Goal: Information Seeking & Learning: Find contact information

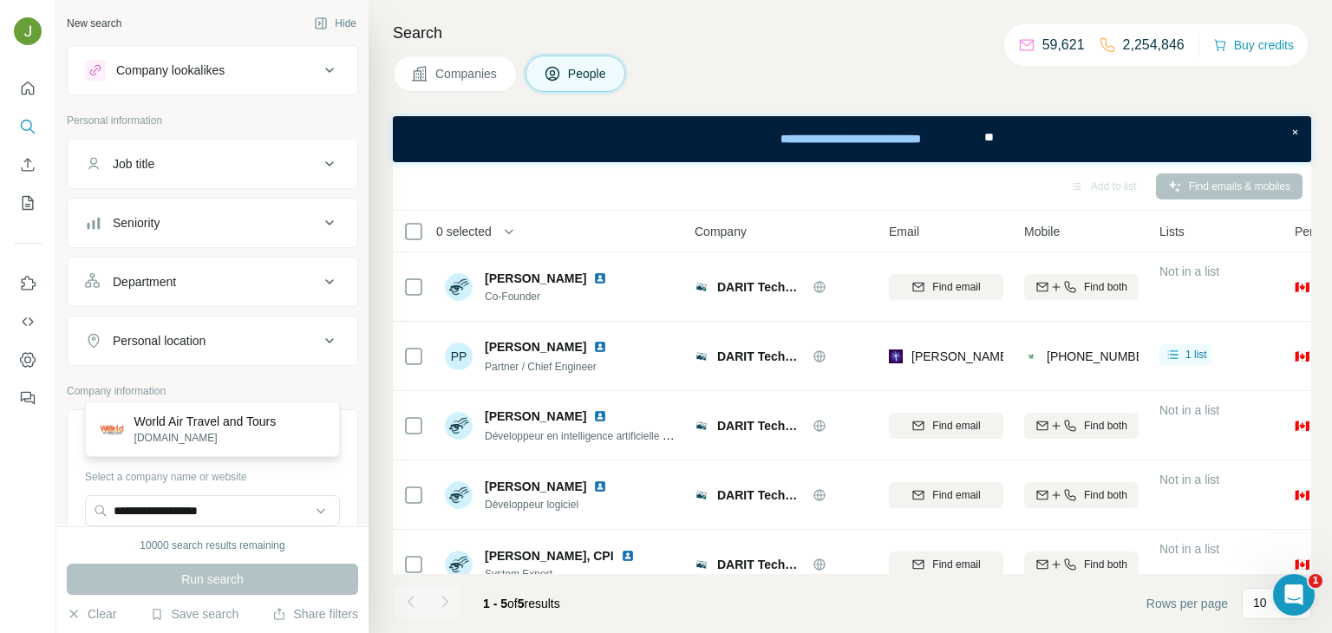
scroll to position [126, 0]
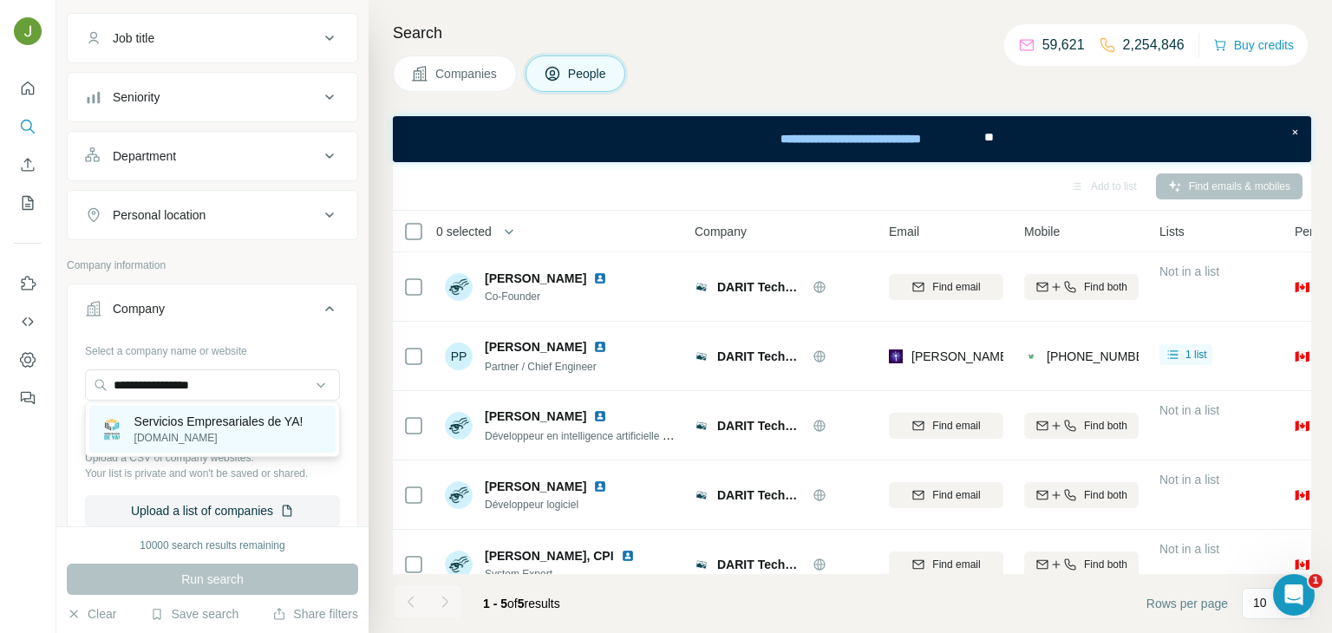
type input "**********"
click at [232, 434] on p "[DOMAIN_NAME]" at bounding box center [218, 438] width 169 height 16
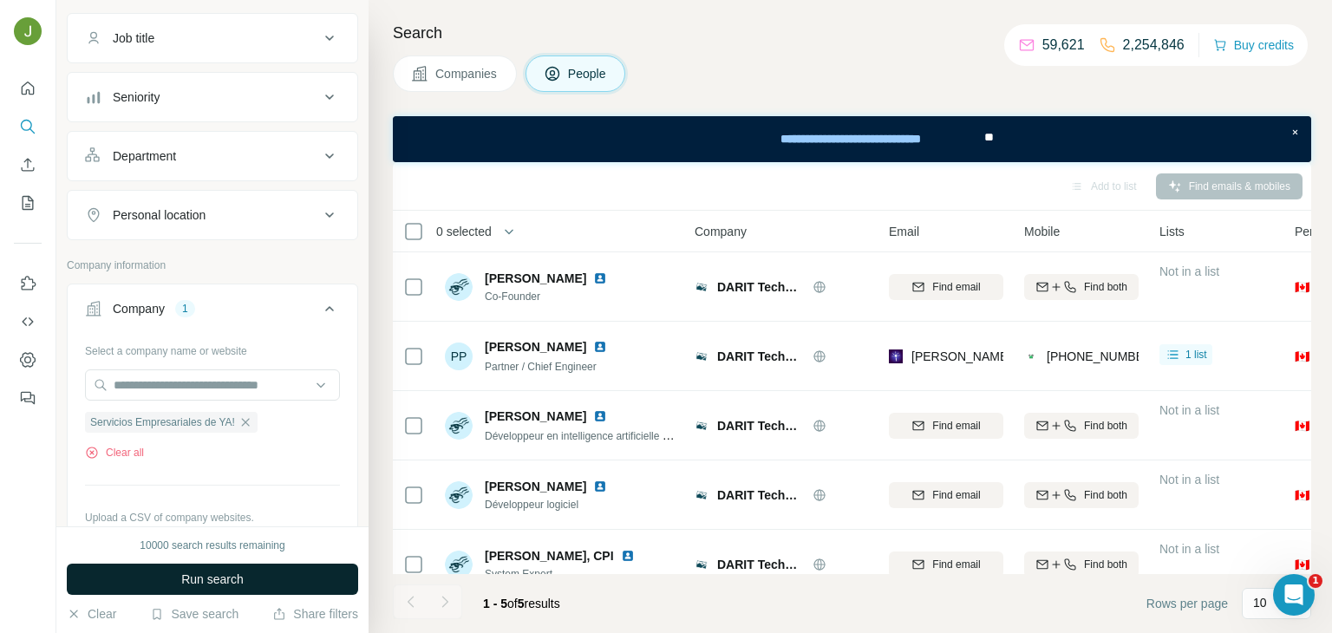
click at [247, 567] on button "Run search" at bounding box center [212, 579] width 291 height 31
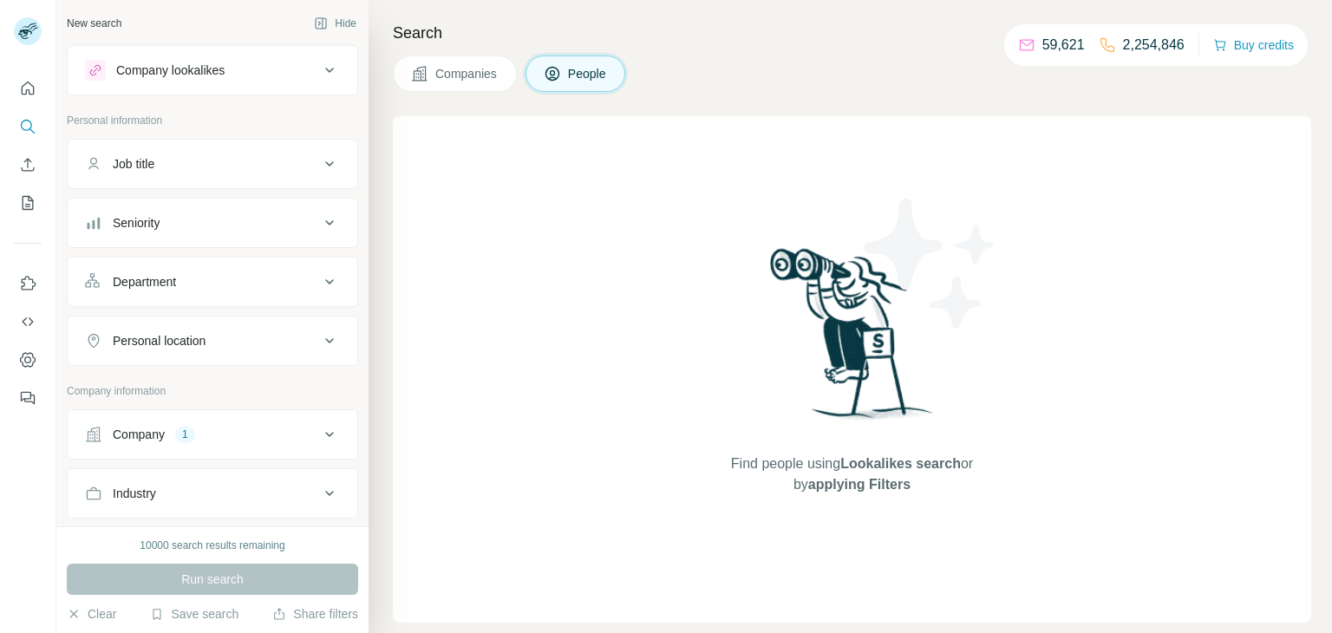
click at [140, 434] on div "Company" at bounding box center [139, 434] width 52 height 17
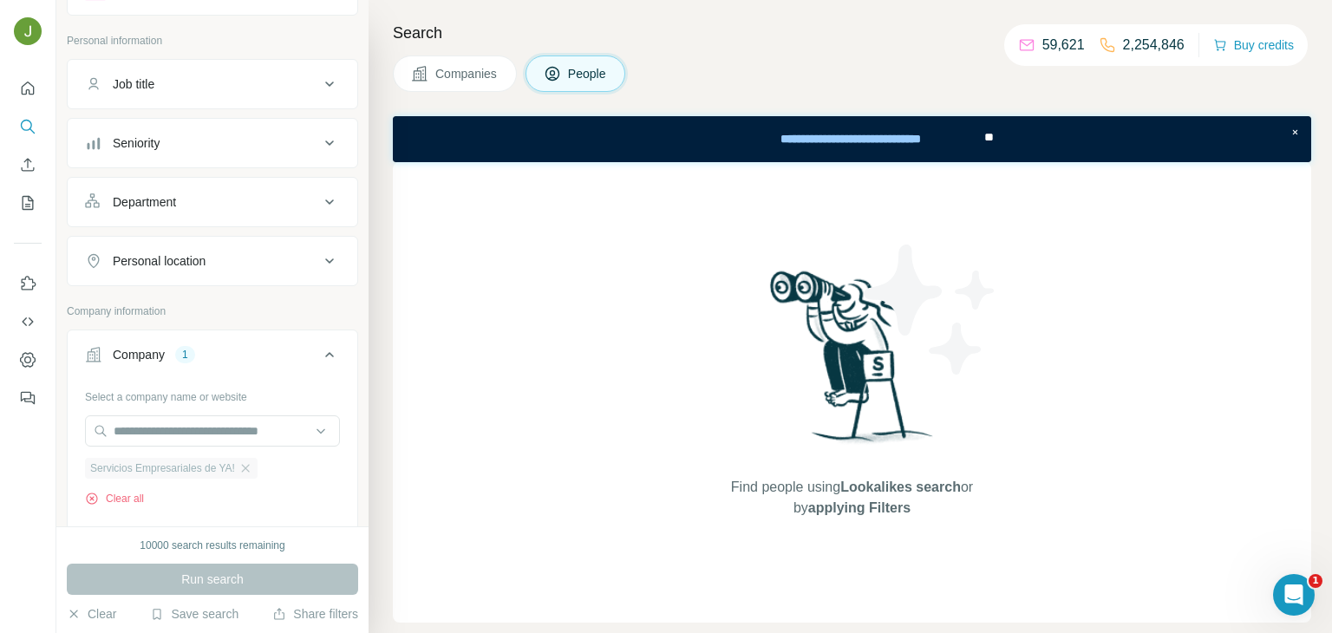
click at [243, 466] on div "Servicios Empresariales de YA!" at bounding box center [171, 468] width 173 height 21
click at [176, 433] on input "text" at bounding box center [212, 430] width 255 height 31
click at [52, 431] on div at bounding box center [28, 316] width 56 height 633
click at [91, 492] on icon "button" at bounding box center [92, 499] width 14 height 14
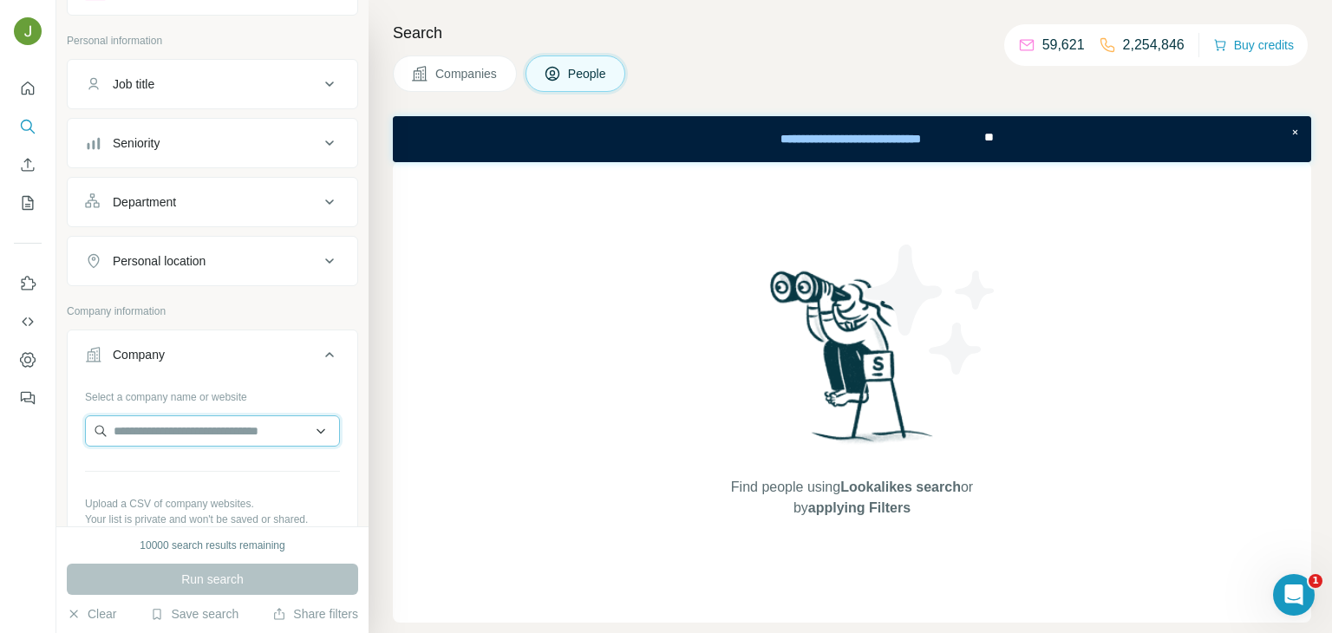
click at [170, 434] on input "text" at bounding box center [212, 430] width 255 height 31
paste input "**********"
paste input "****"
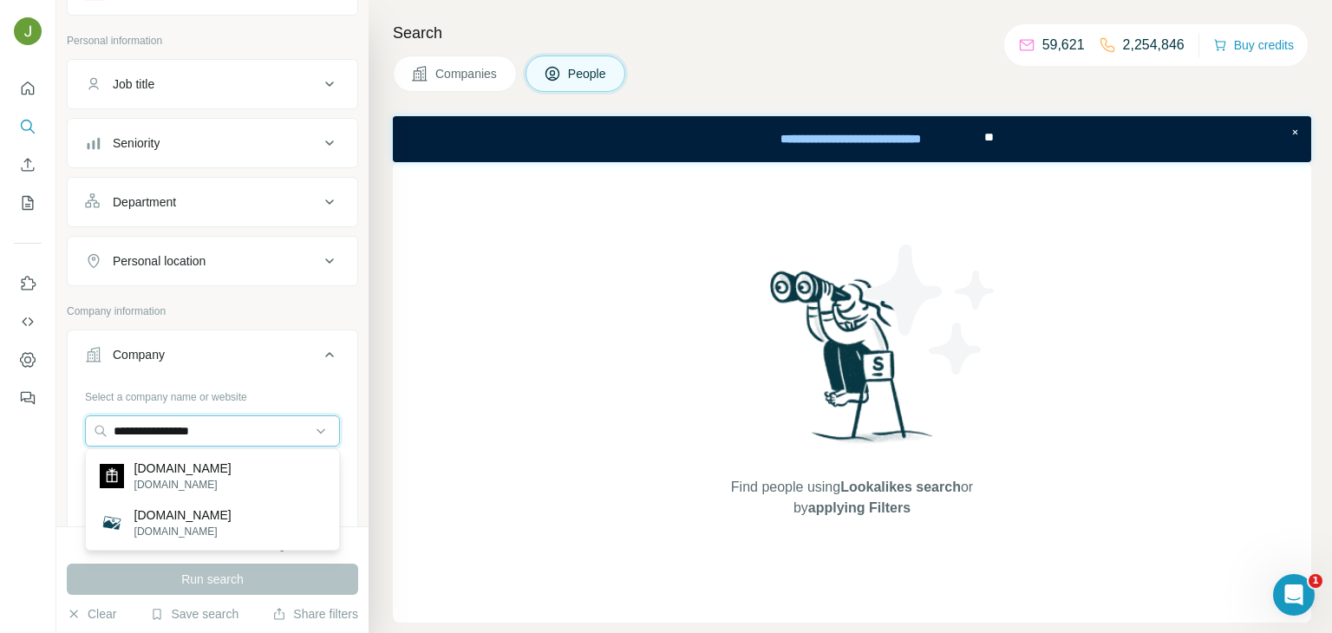
paste input "text"
type input "**********"
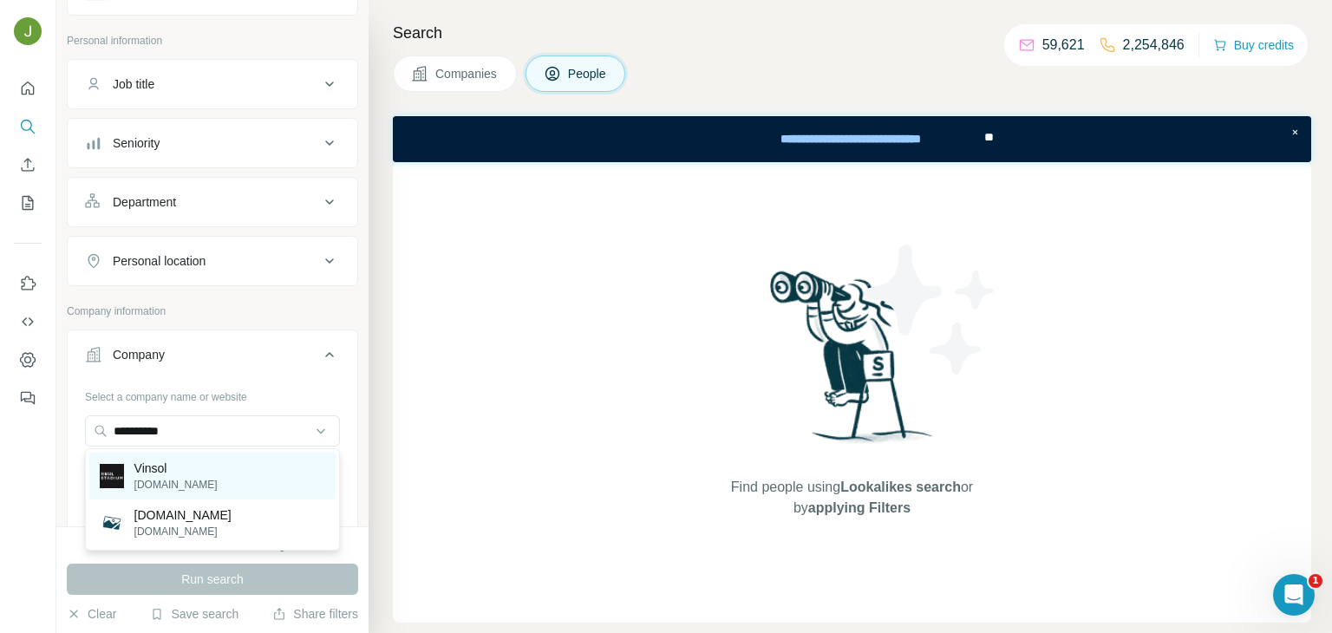
click at [224, 483] on div "Vinsol [DOMAIN_NAME]" at bounding box center [212, 476] width 246 height 47
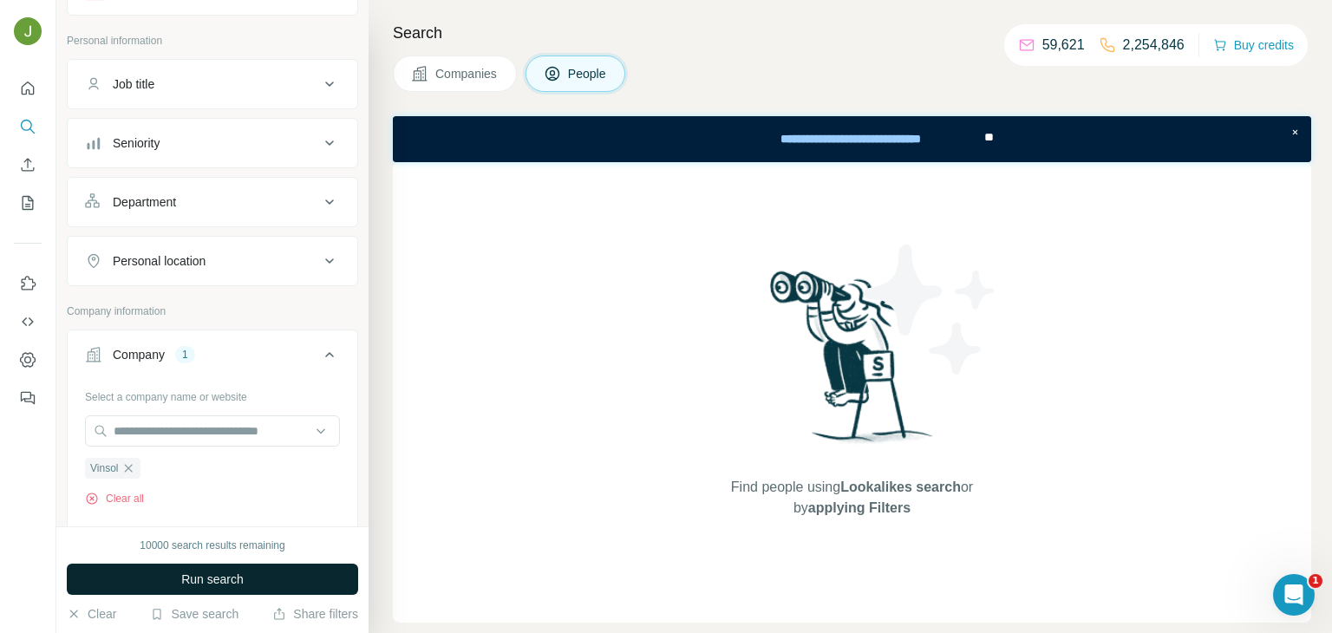
click at [232, 572] on span "Run search" at bounding box center [212, 579] width 62 height 17
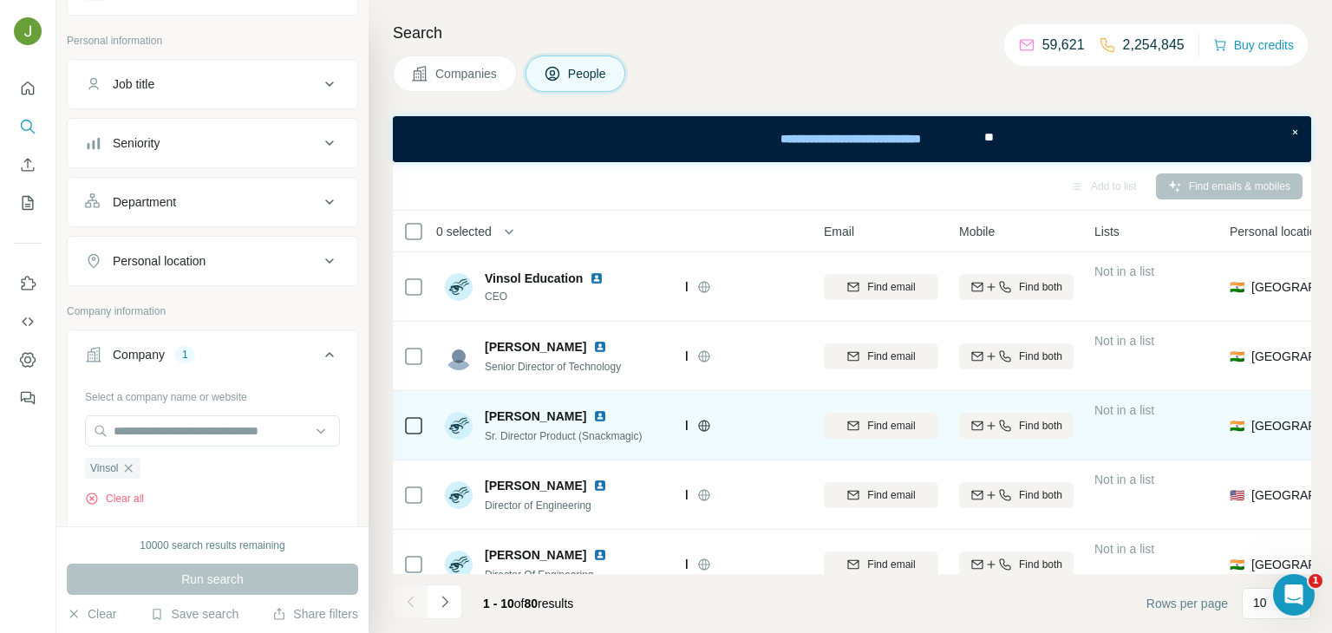
scroll to position [0, 66]
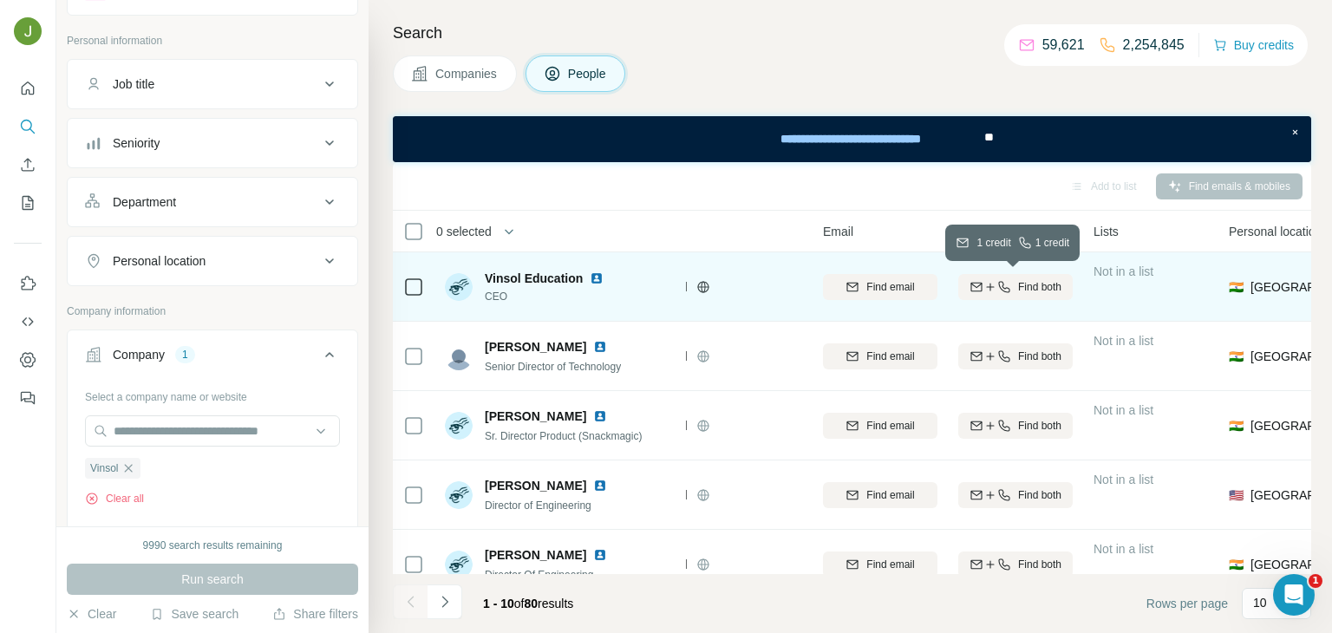
click at [1036, 289] on span "Find both" at bounding box center [1039, 287] width 43 height 16
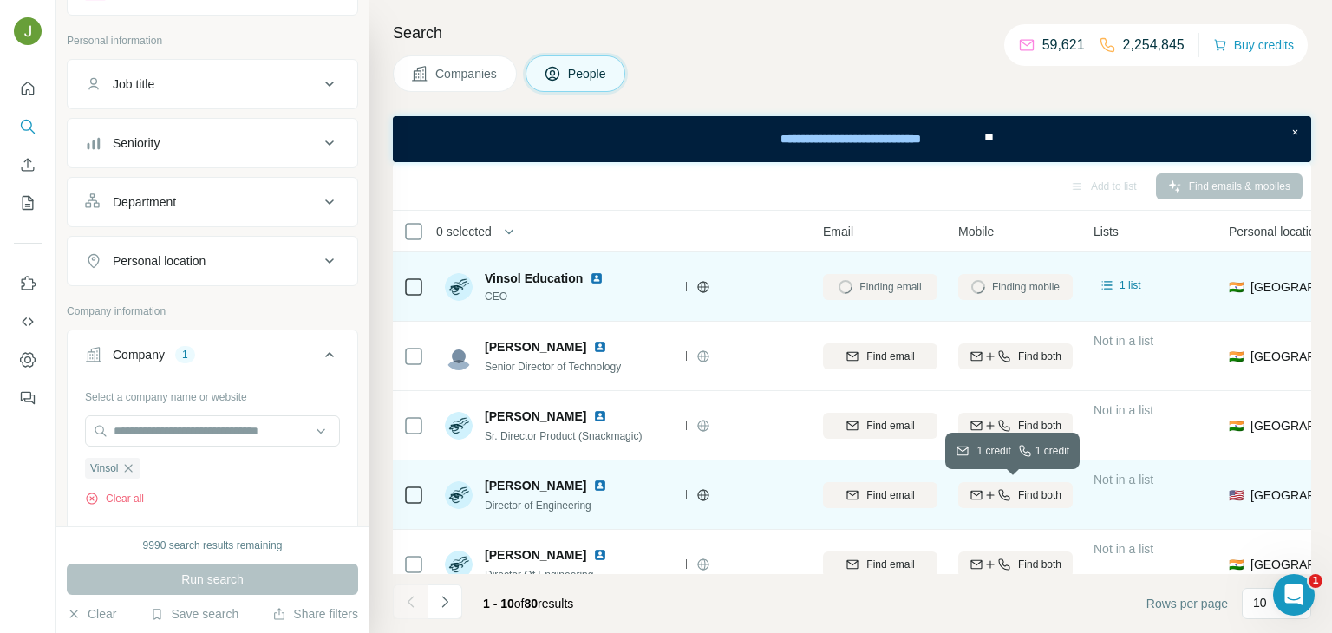
click at [1034, 492] on span "Find both" at bounding box center [1039, 495] width 43 height 16
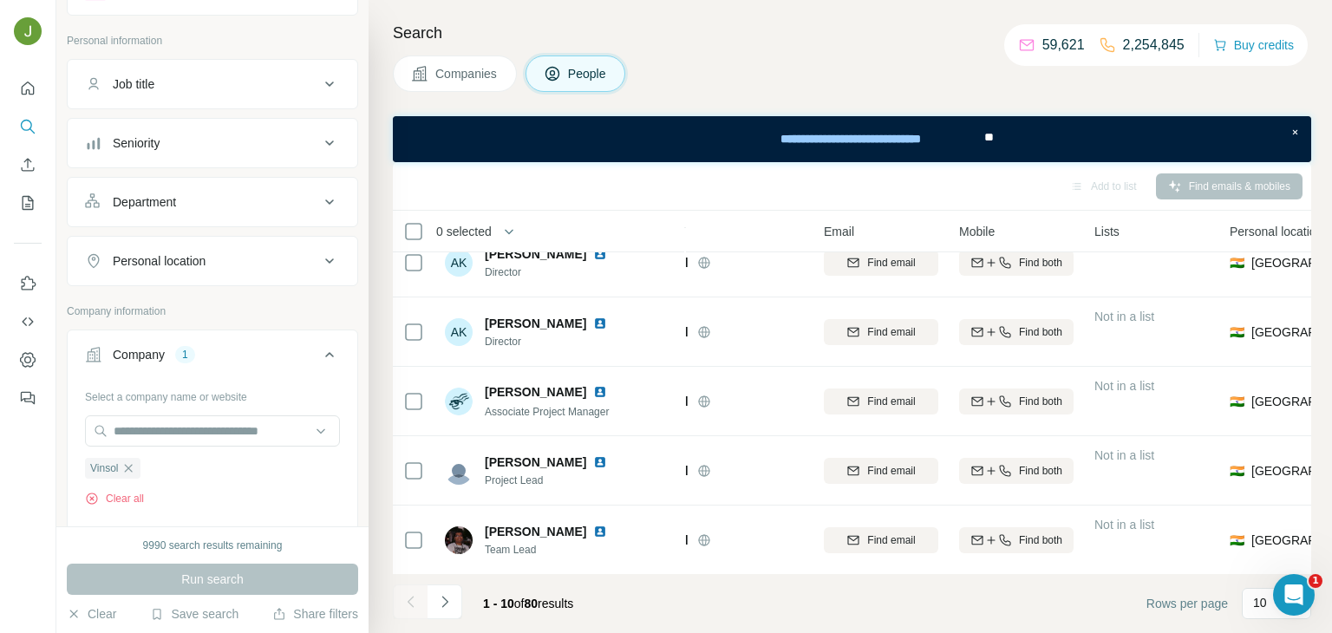
scroll to position [0, 65]
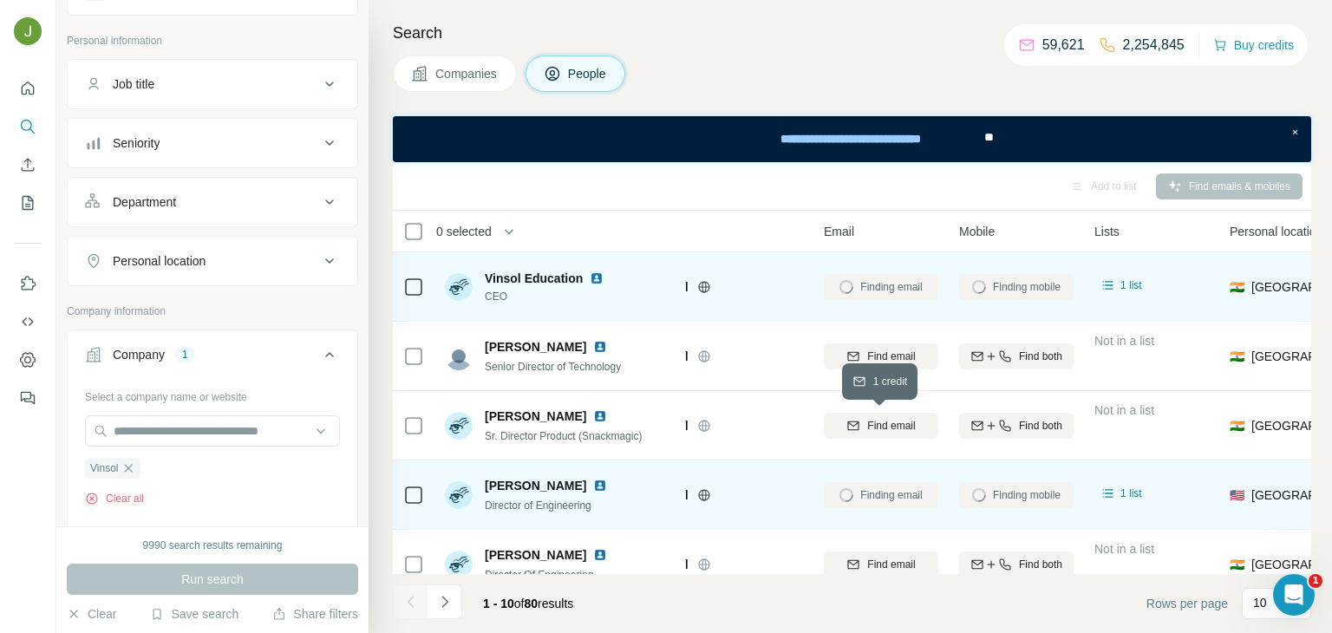
click at [599, 279] on img at bounding box center [597, 278] width 14 height 14
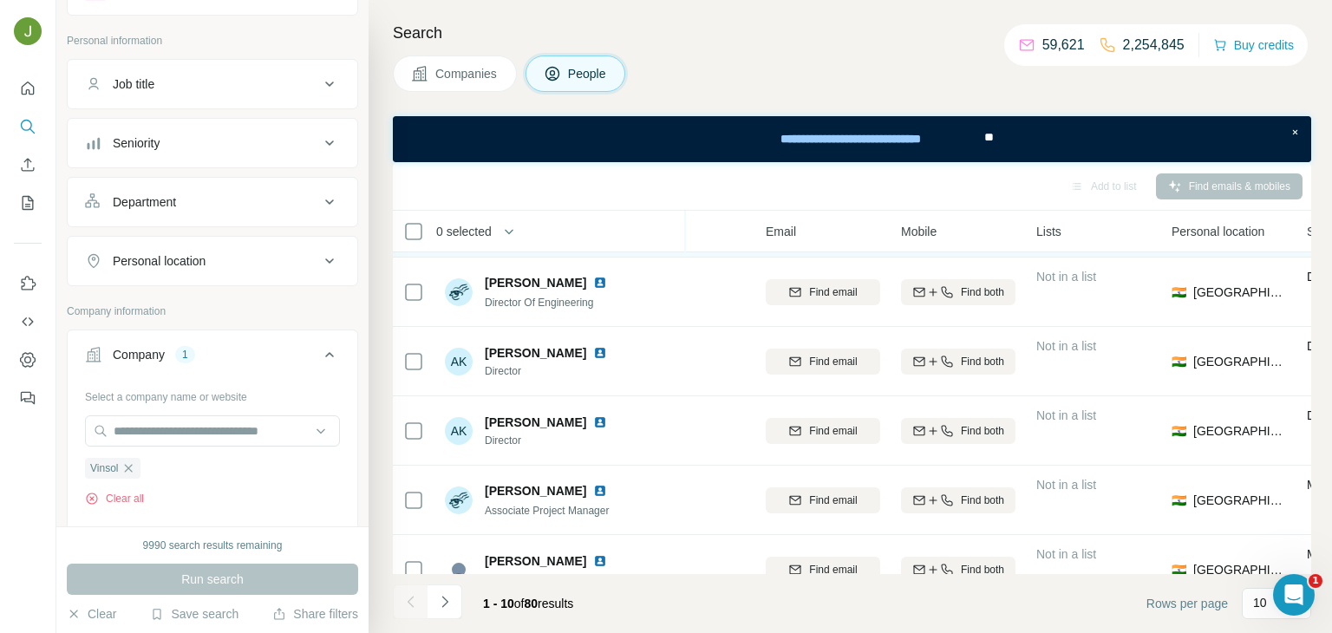
scroll to position [371, 123]
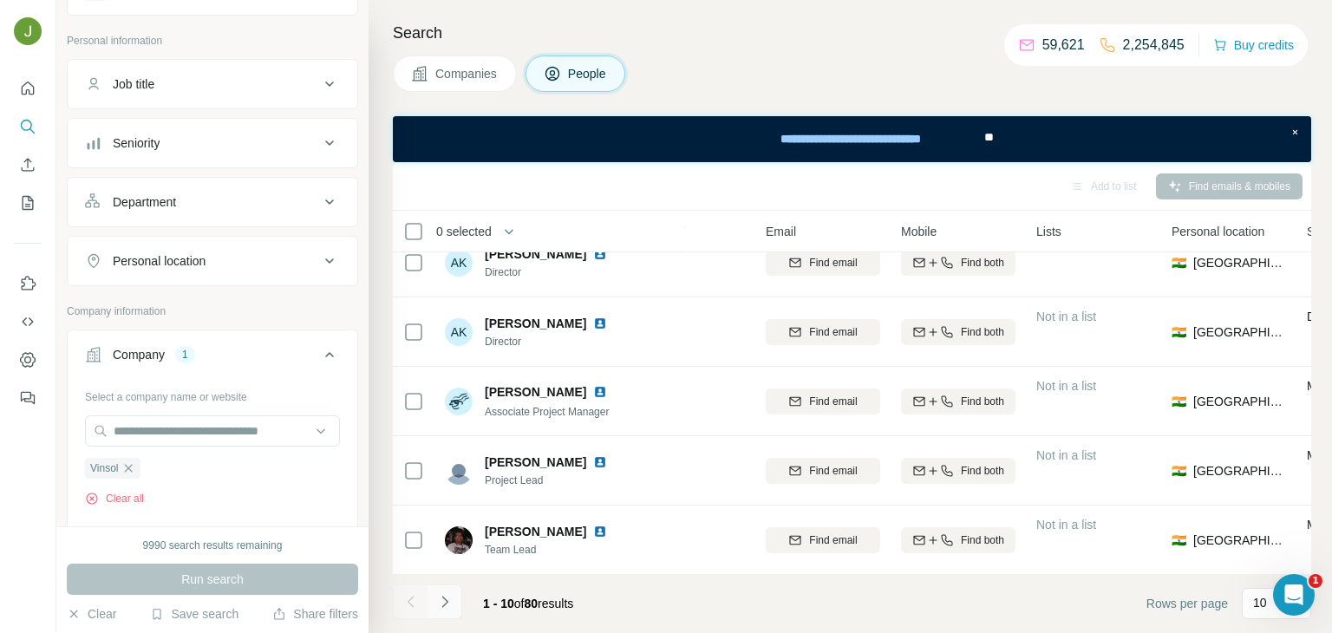
click at [449, 608] on icon "Navigate to next page" at bounding box center [444, 601] width 17 height 17
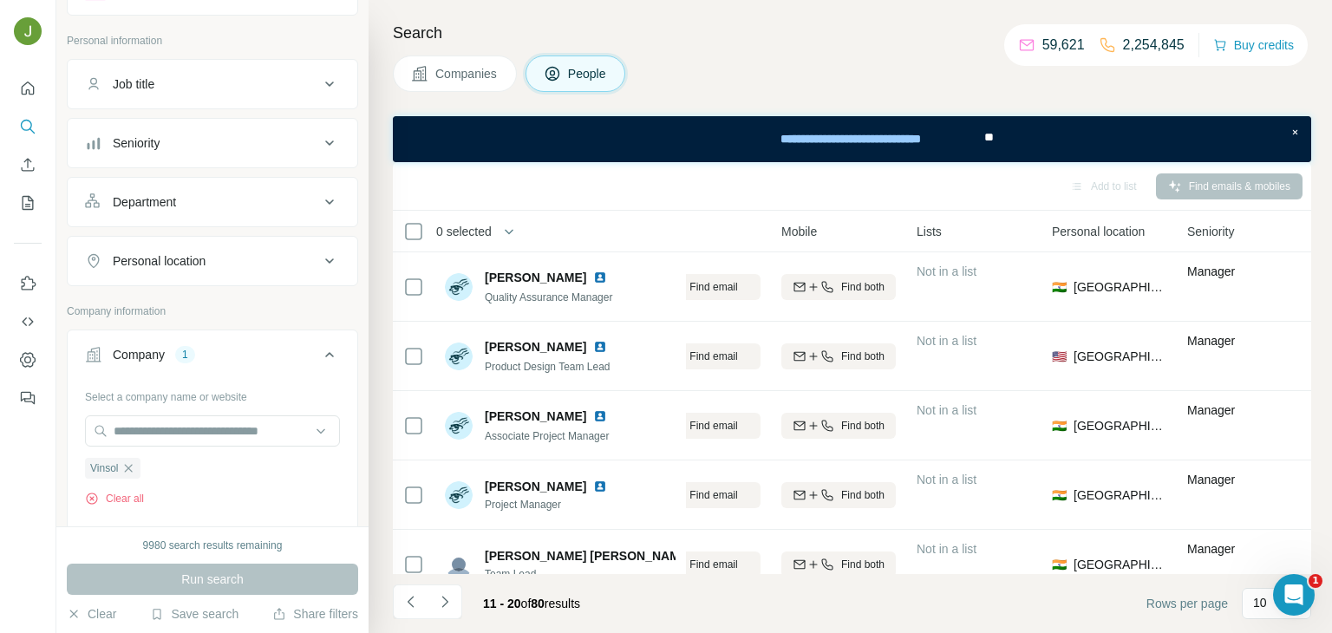
scroll to position [371, 243]
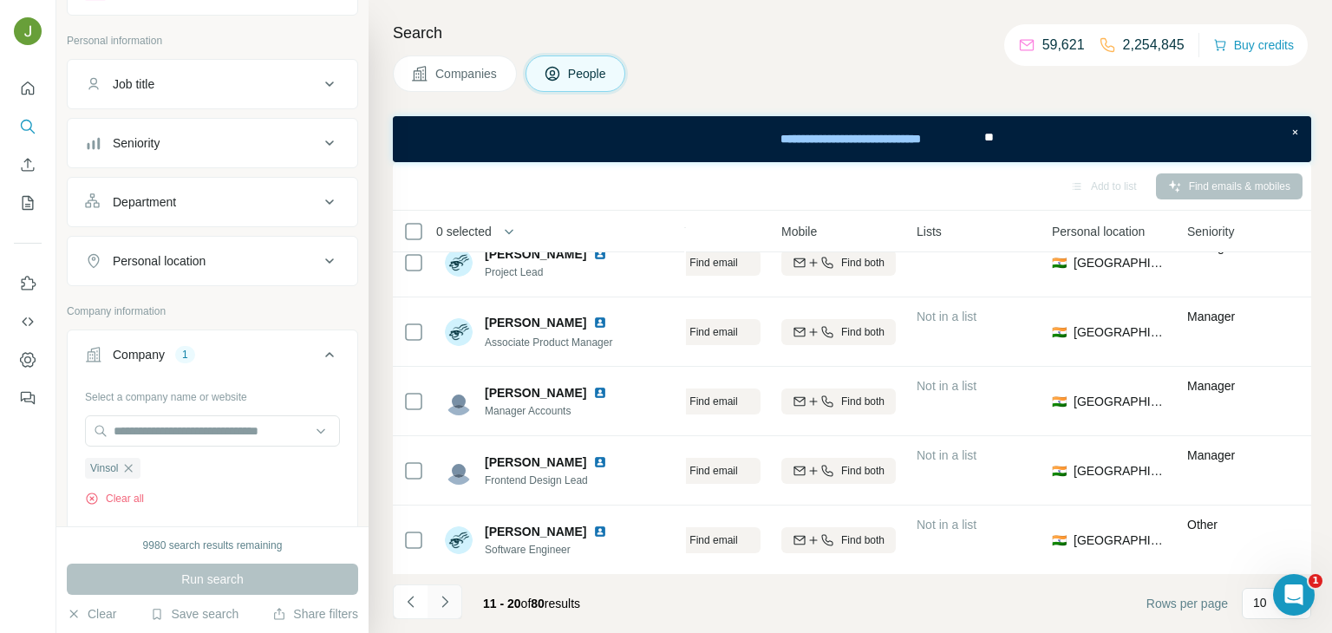
click at [447, 593] on icon "Navigate to next page" at bounding box center [444, 601] width 17 height 17
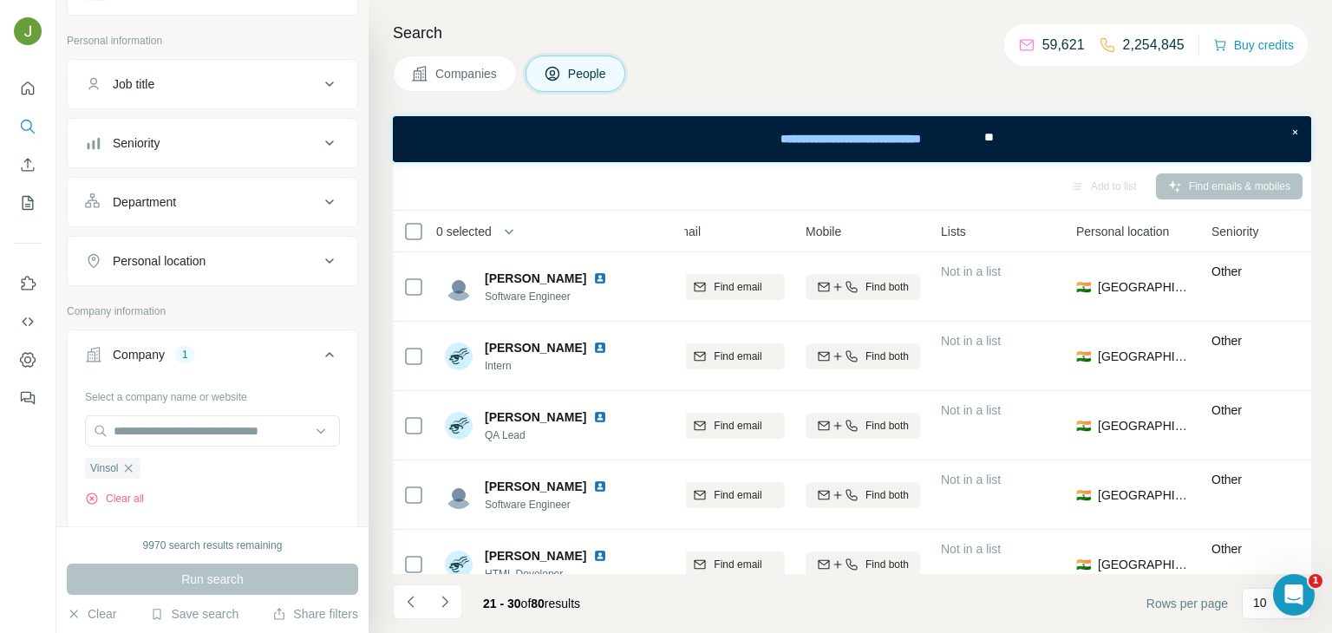
scroll to position [371, 219]
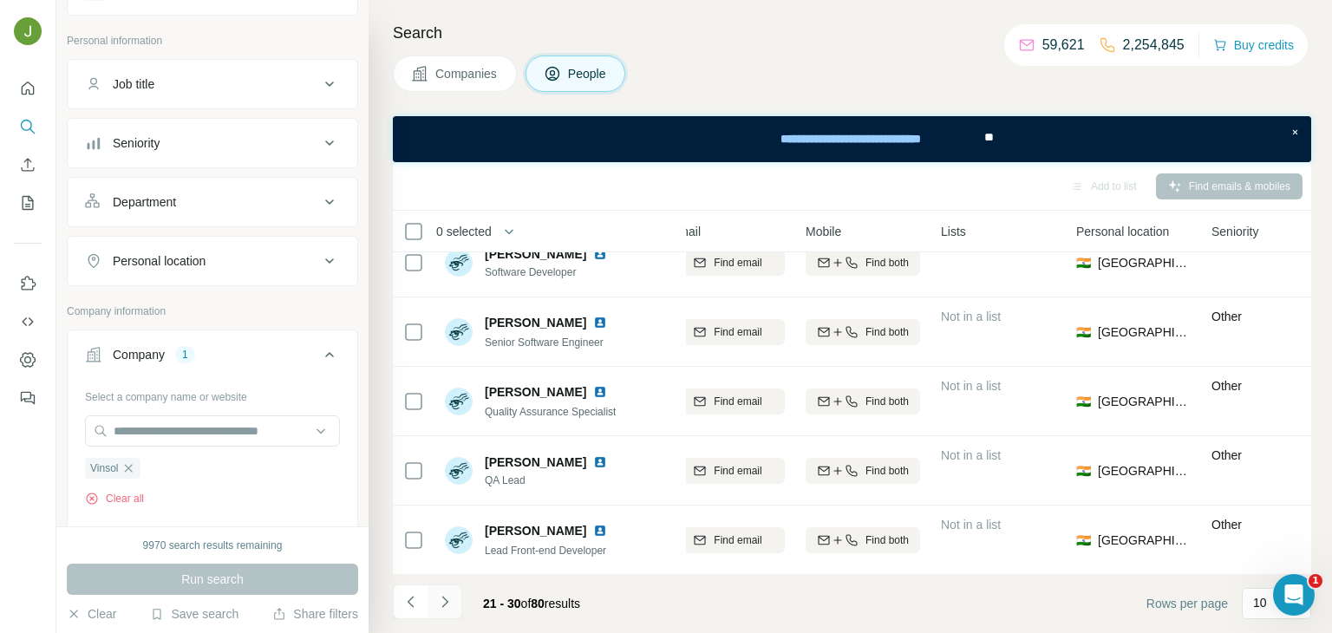
click at [447, 591] on button "Navigate to next page" at bounding box center [445, 601] width 35 height 35
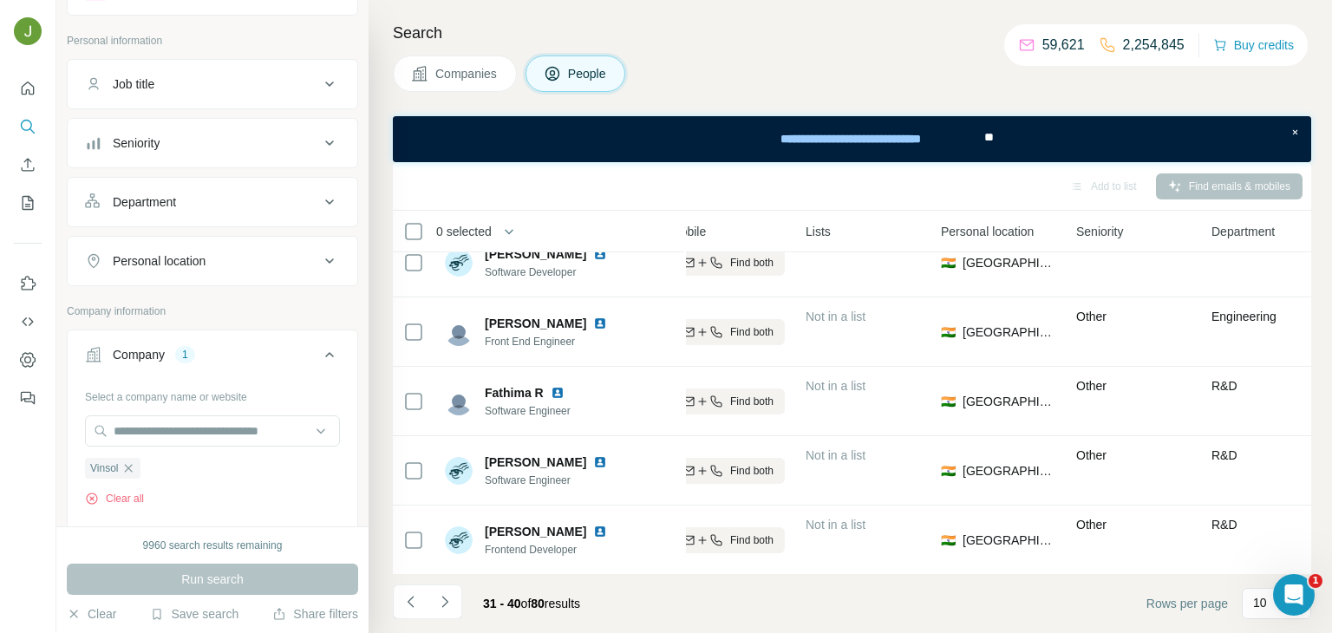
scroll to position [371, 357]
click at [438, 610] on icon "Navigate to next page" at bounding box center [444, 601] width 17 height 17
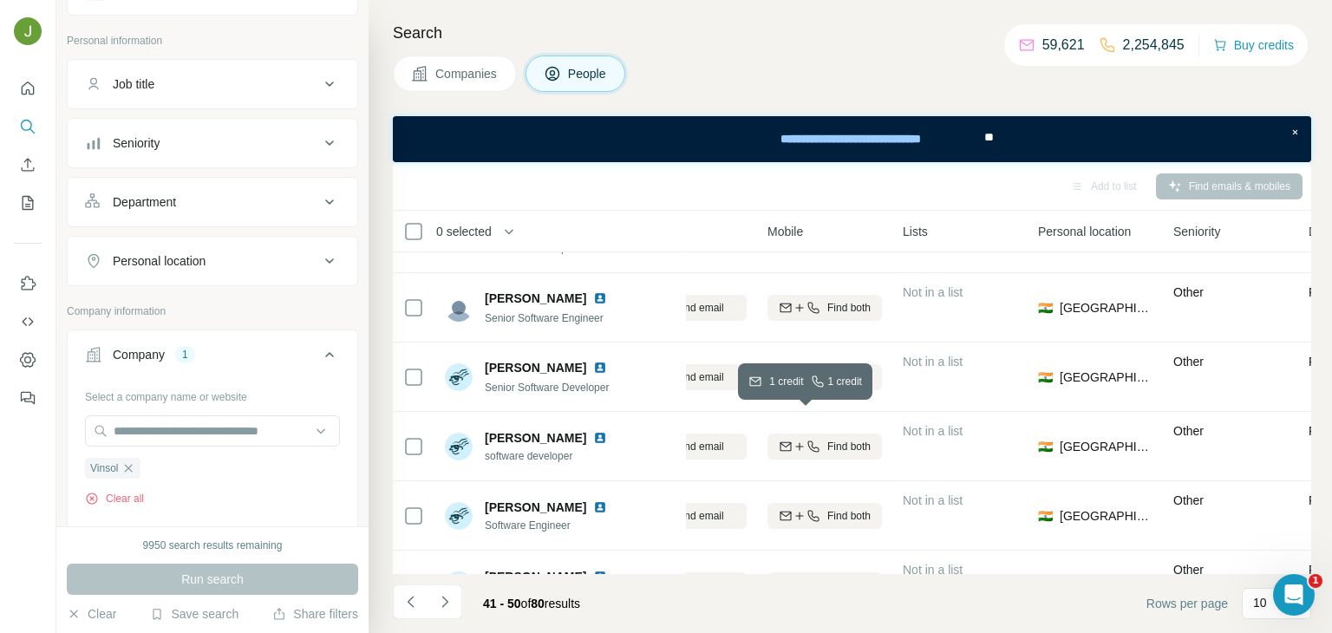
scroll to position [0, 257]
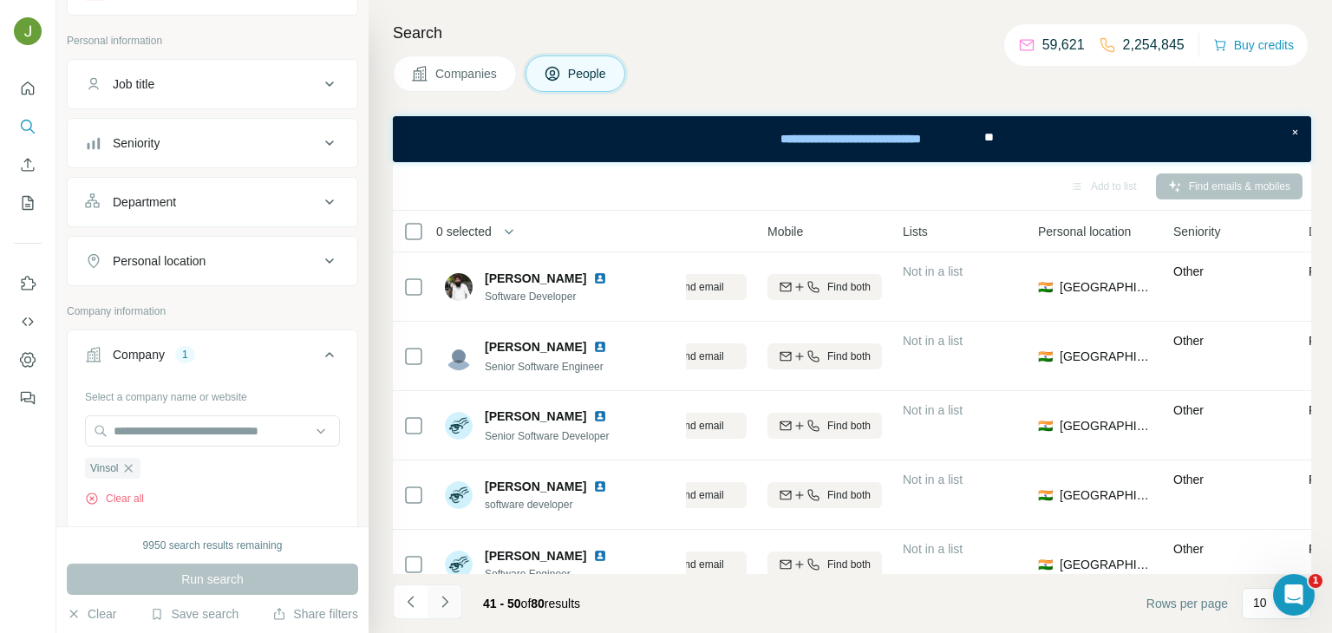
click at [439, 594] on icon "Navigate to next page" at bounding box center [444, 601] width 17 height 17
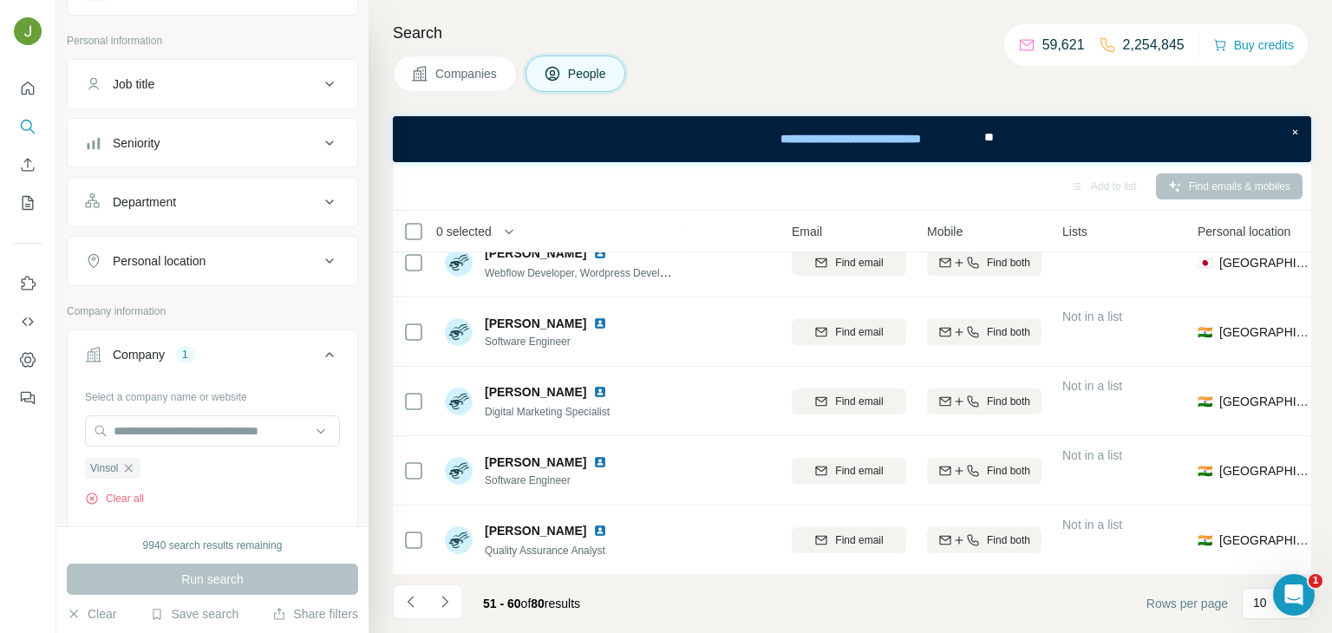
scroll to position [371, 0]
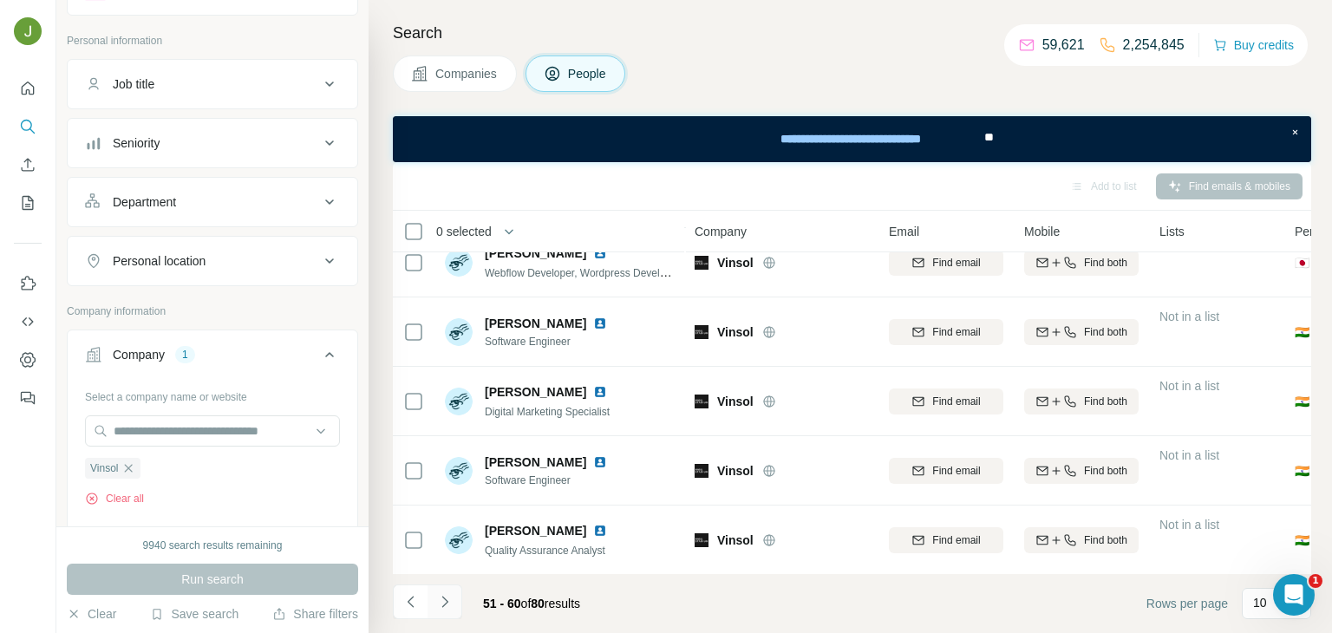
click at [448, 595] on icon "Navigate to next page" at bounding box center [444, 601] width 17 height 17
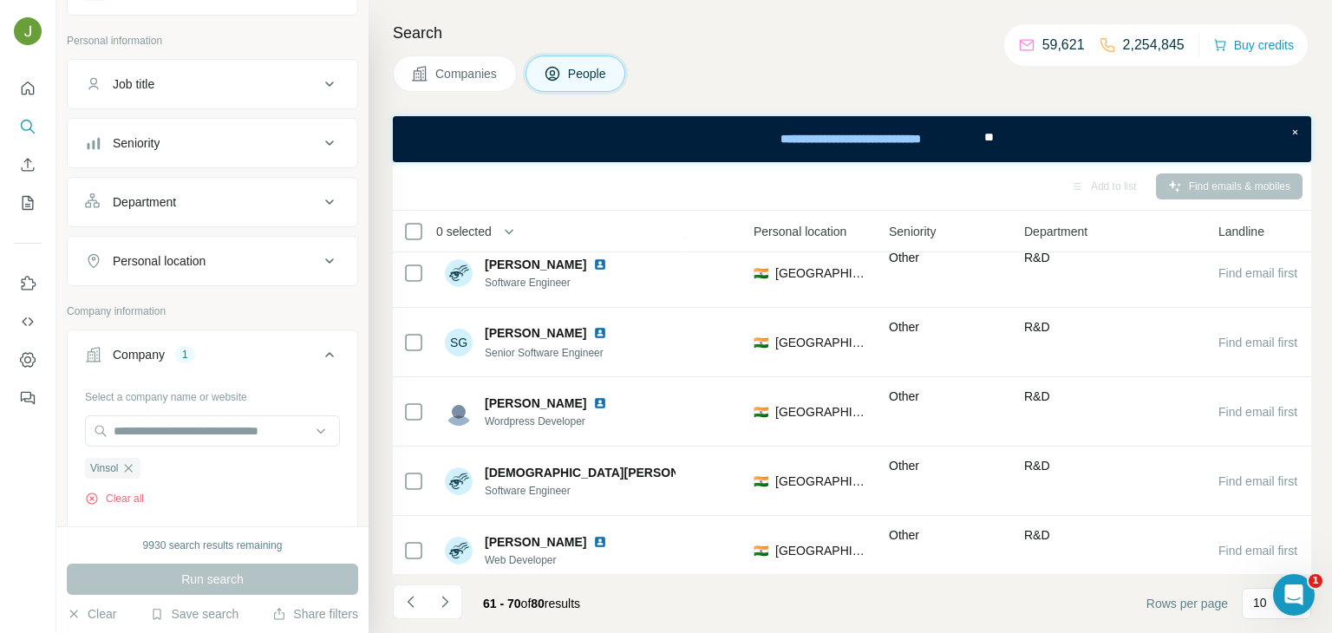
scroll to position [371, 541]
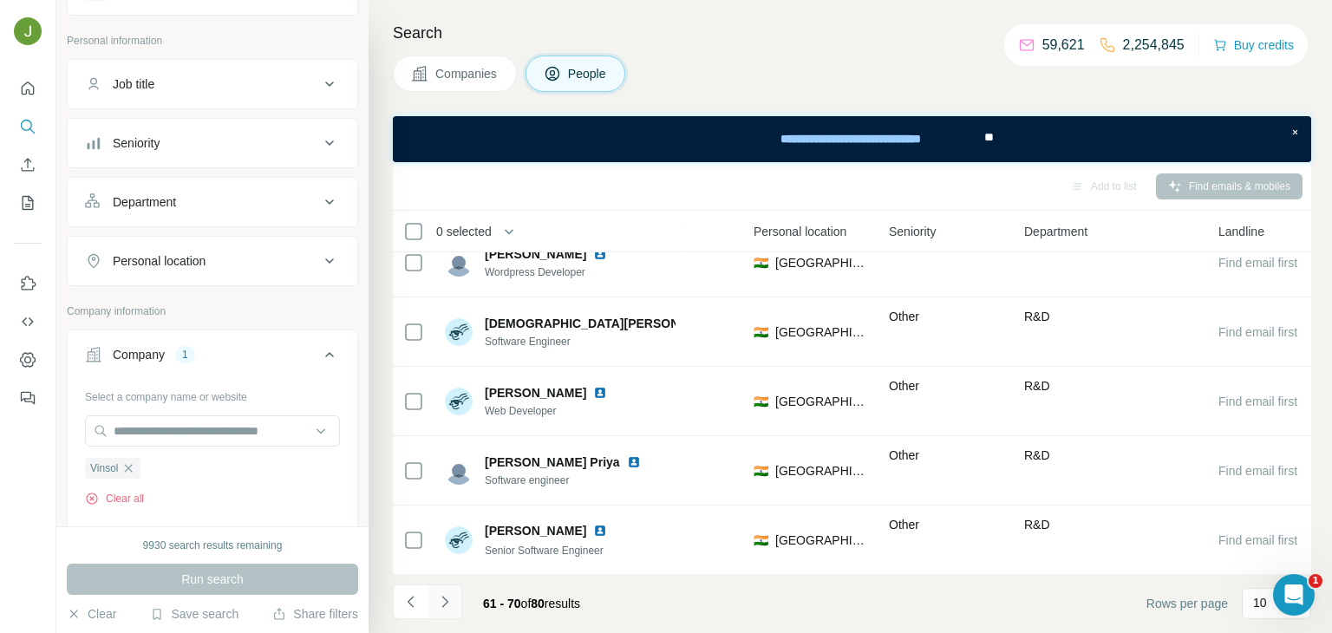
click at [454, 602] on button "Navigate to next page" at bounding box center [445, 601] width 35 height 35
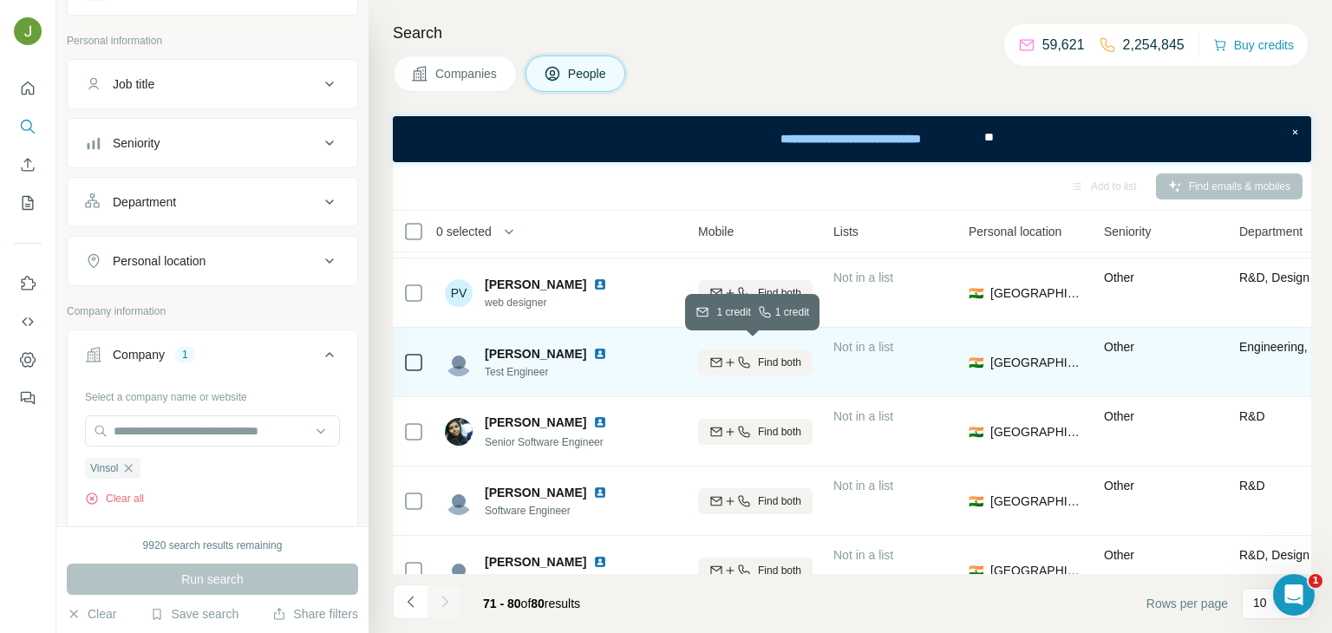
scroll to position [0, 0]
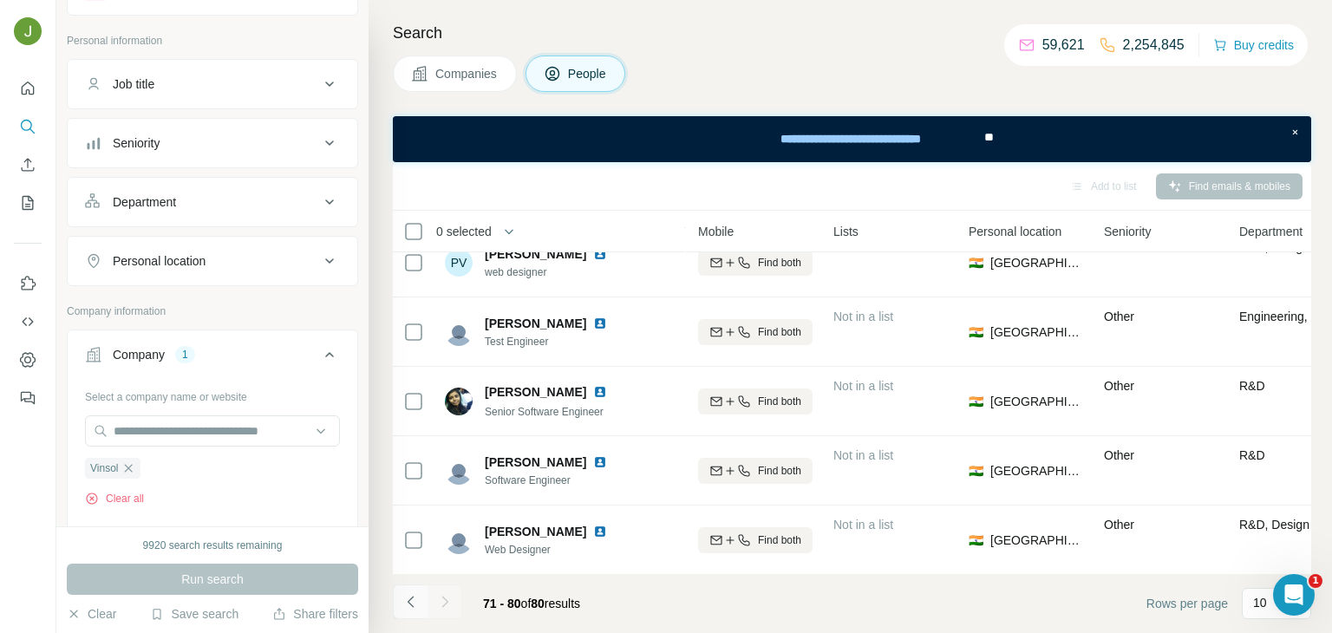
click at [412, 597] on icon "Navigate to previous page" at bounding box center [410, 601] width 17 height 17
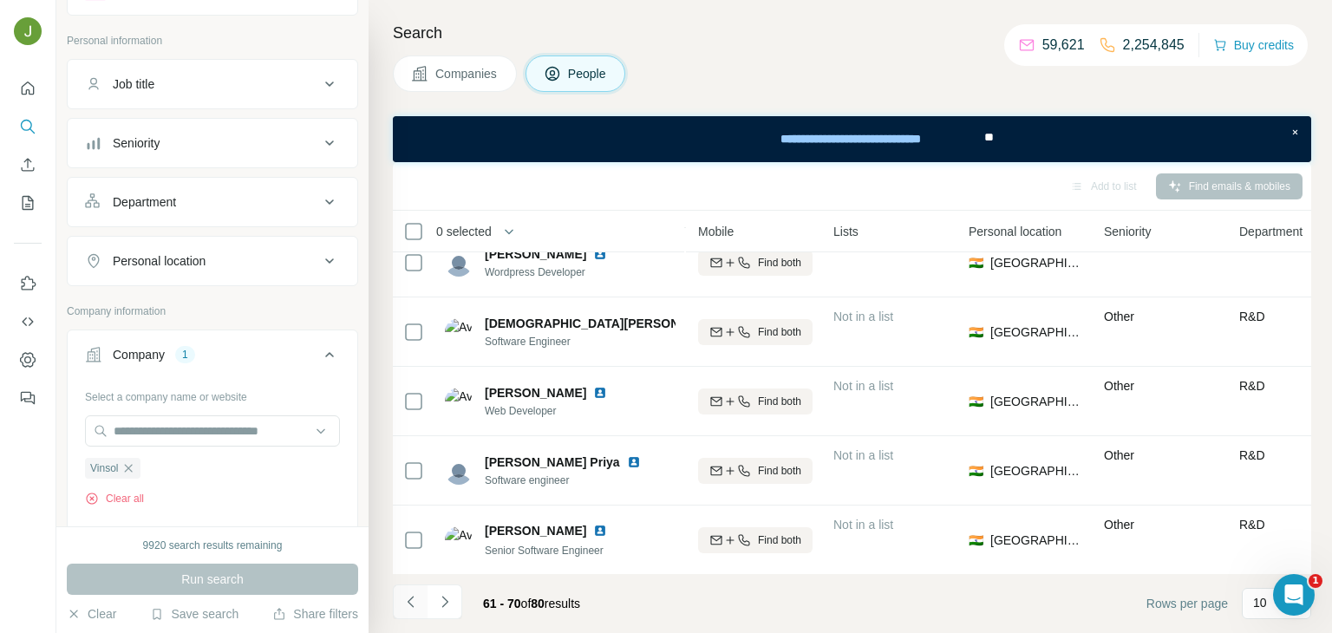
click at [412, 597] on icon "Navigate to previous page" at bounding box center [410, 601] width 17 height 17
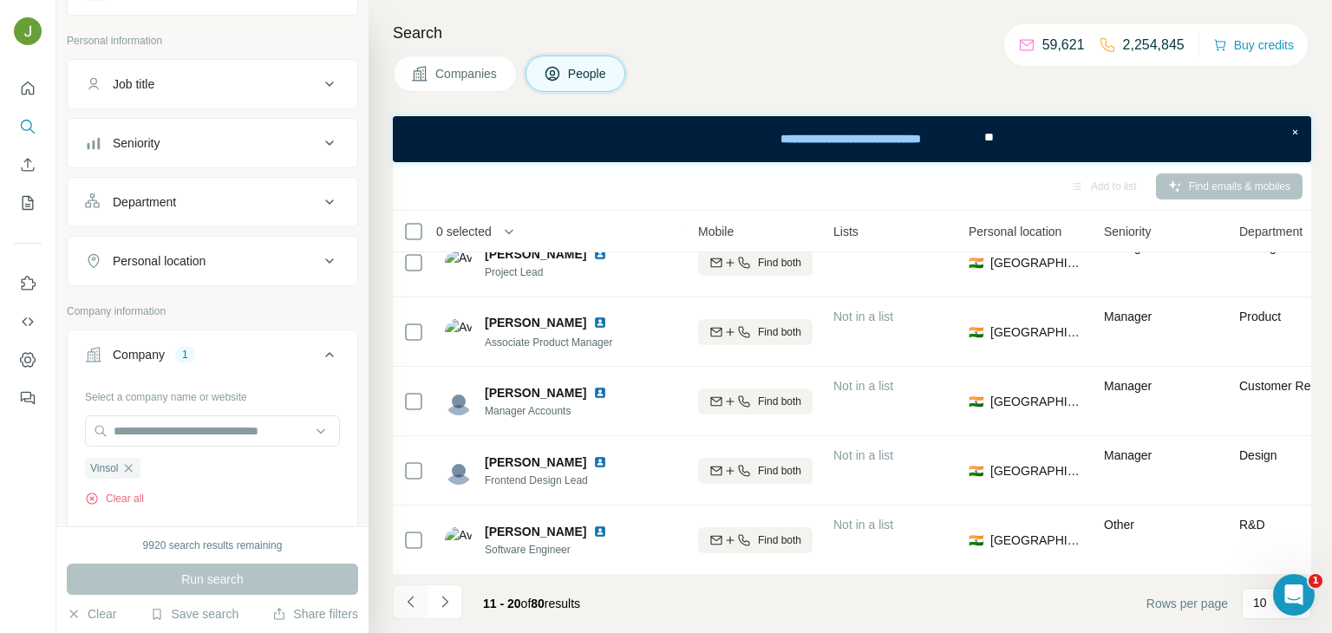
click at [412, 597] on icon "Navigate to previous page" at bounding box center [410, 601] width 17 height 17
click at [412, 597] on div at bounding box center [410, 601] width 35 height 35
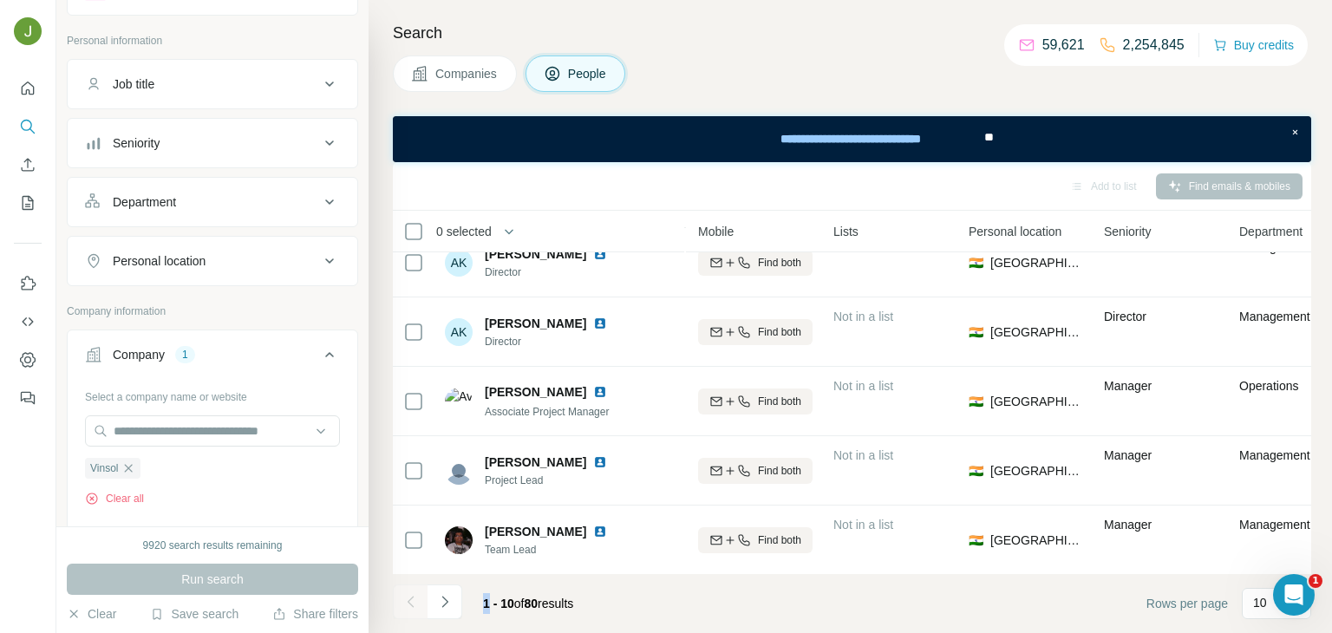
click at [412, 597] on div at bounding box center [410, 601] width 35 height 35
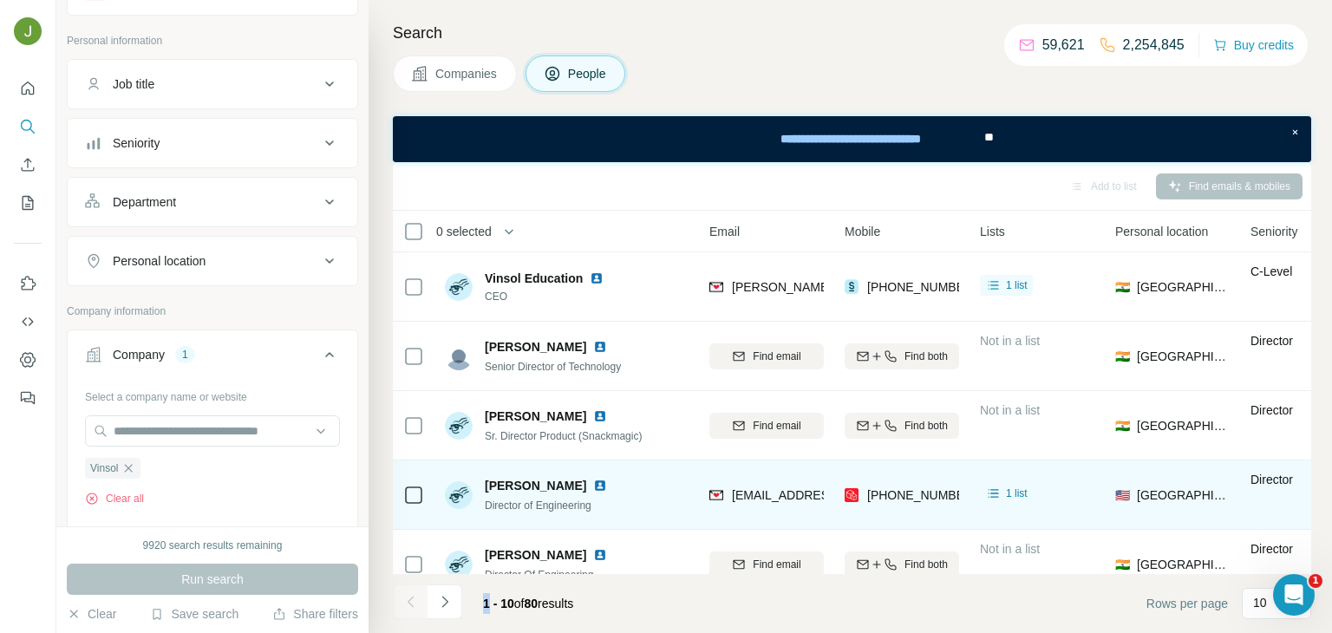
scroll to position [0, 163]
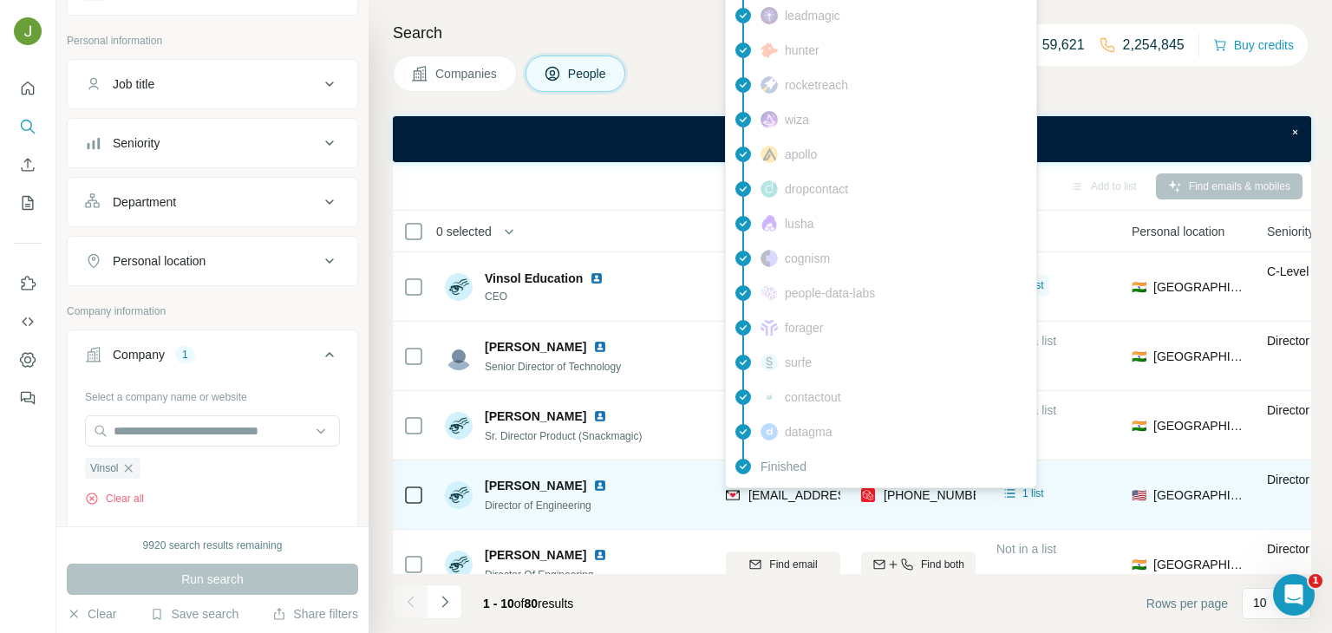
click at [751, 497] on span "[EMAIL_ADDRESS][DOMAIN_NAME]" at bounding box center [851, 495] width 206 height 14
copy span "[EMAIL_ADDRESS][DOMAIN_NAME]"
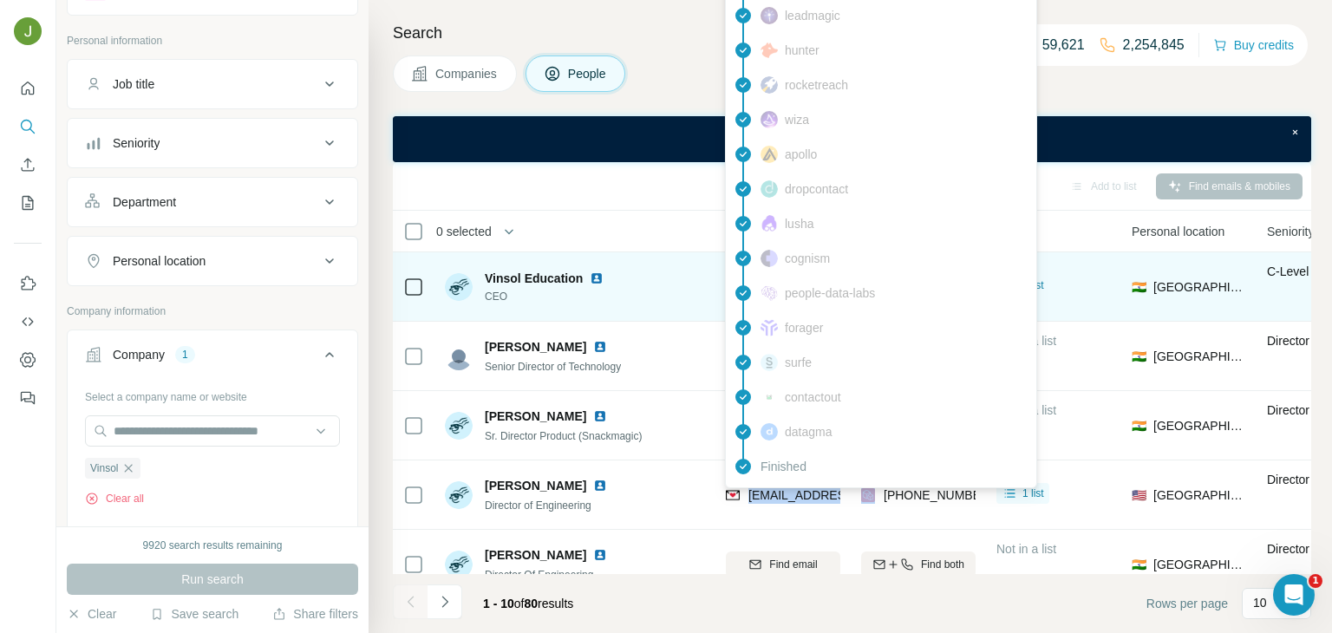
click at [644, 290] on div "Vinsol Education CEO" at bounding box center [560, 287] width 231 height 48
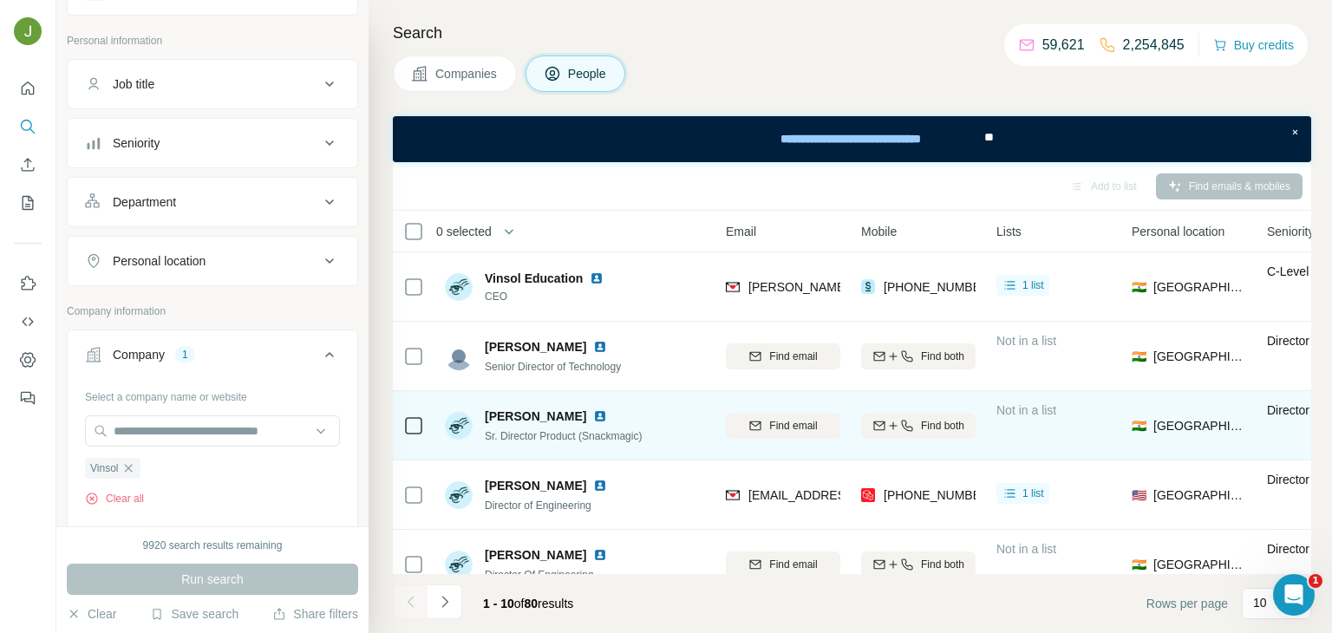
scroll to position [0, 242]
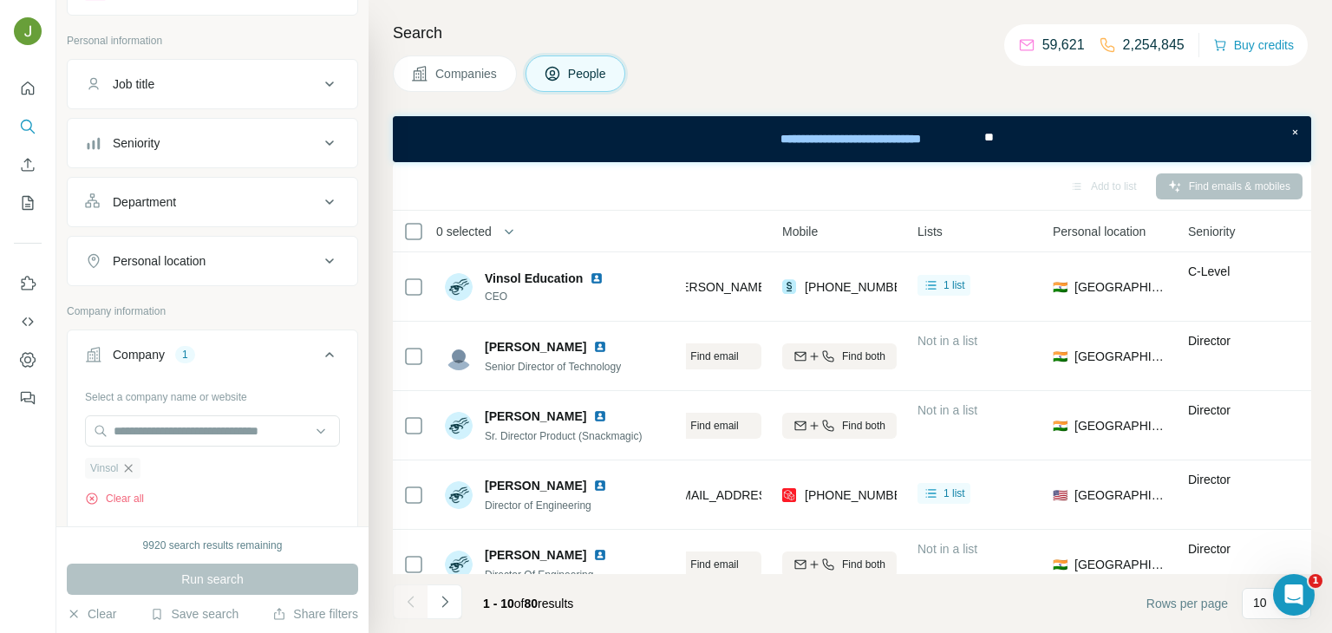
click at [130, 473] on icon "button" at bounding box center [128, 468] width 14 height 14
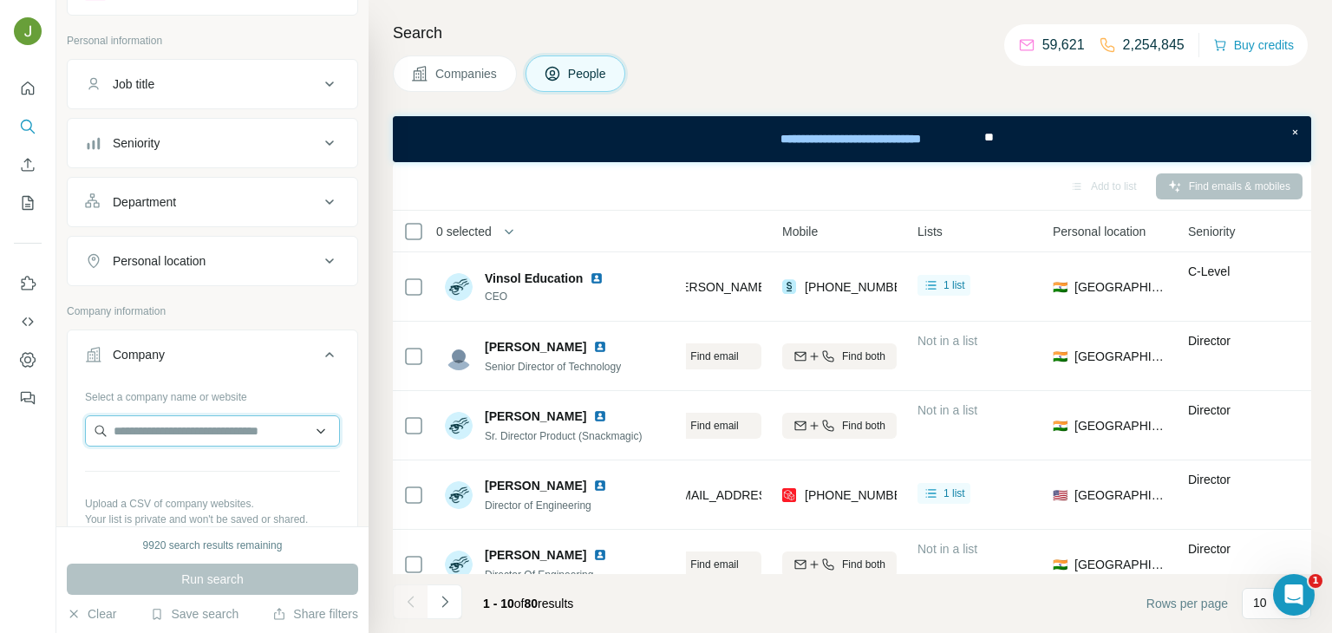
click at [127, 442] on input "text" at bounding box center [212, 430] width 255 height 31
paste input "**********"
type input "**********"
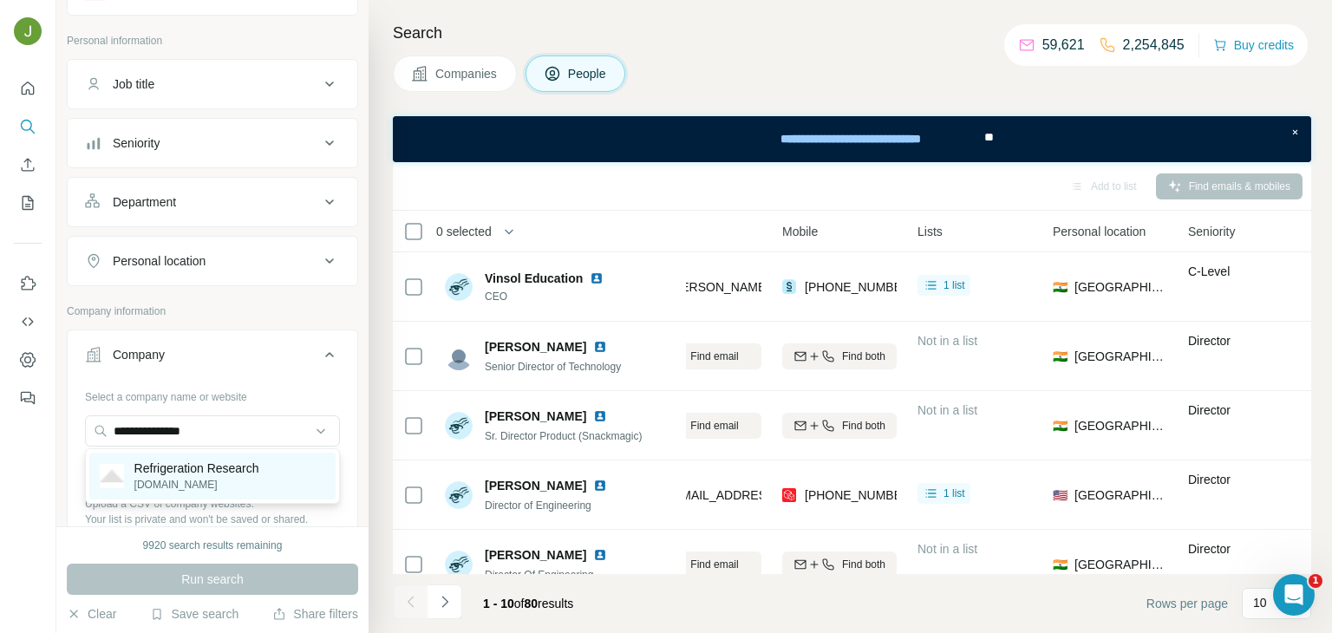
click at [277, 486] on div "Refrigeration Research [DOMAIN_NAME]" at bounding box center [212, 476] width 246 height 47
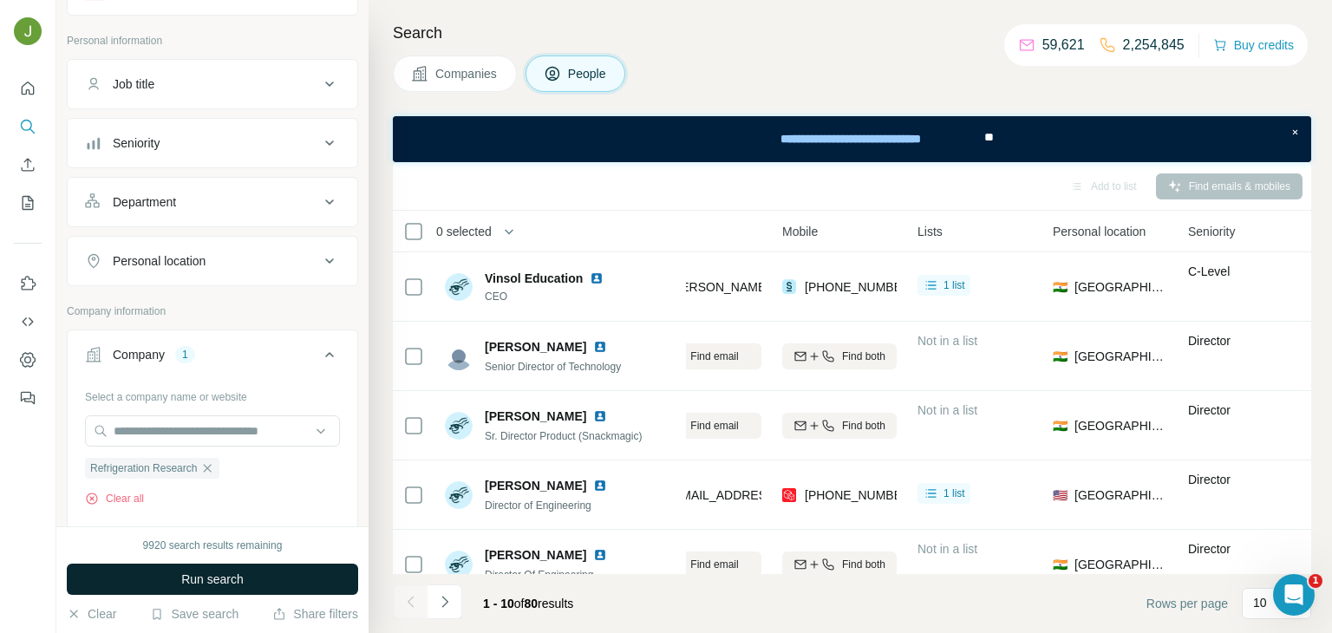
click at [244, 574] on span "Run search" at bounding box center [212, 579] width 62 height 17
